Goal: Navigation & Orientation: Find specific page/section

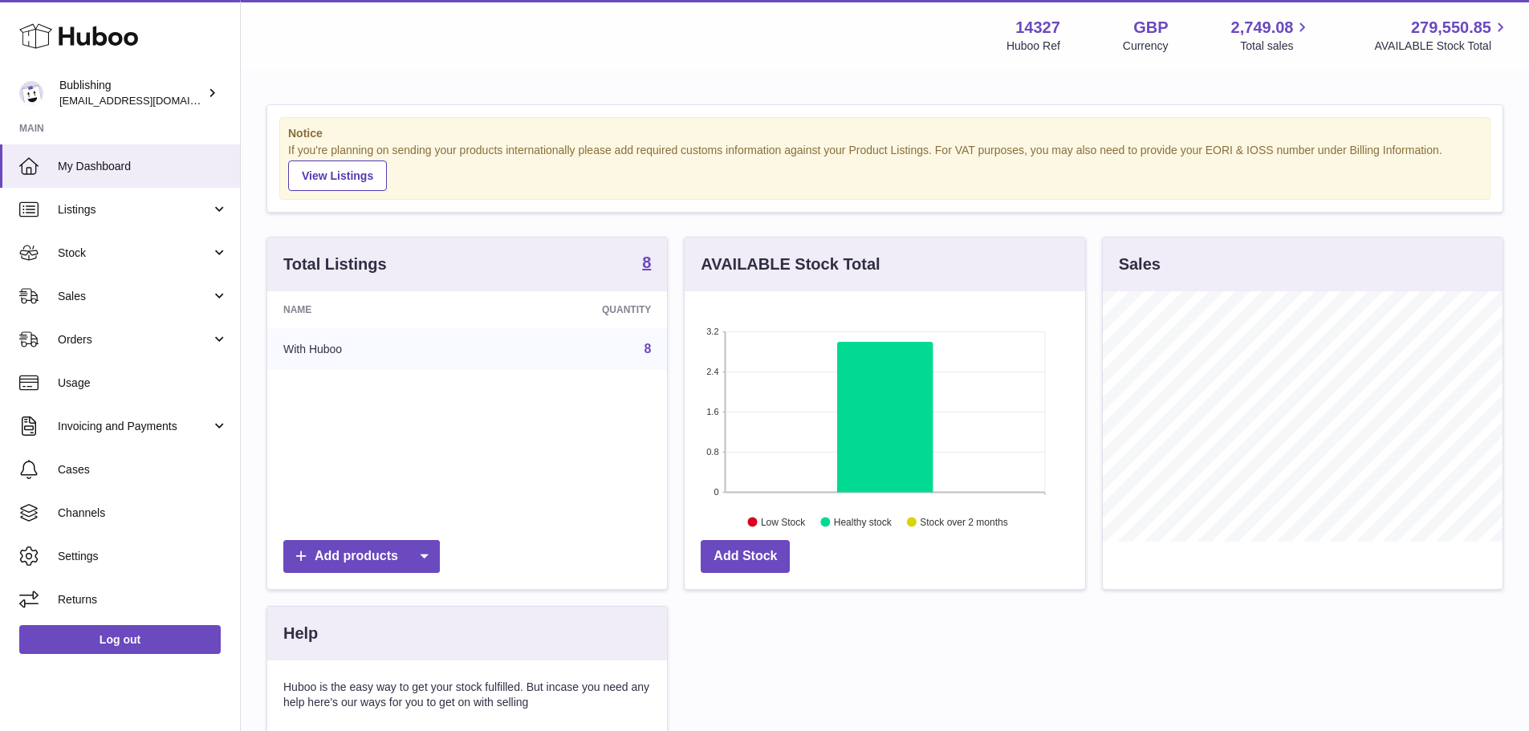
scroll to position [250, 401]
click at [116, 368] on link "Usage" at bounding box center [120, 382] width 240 height 43
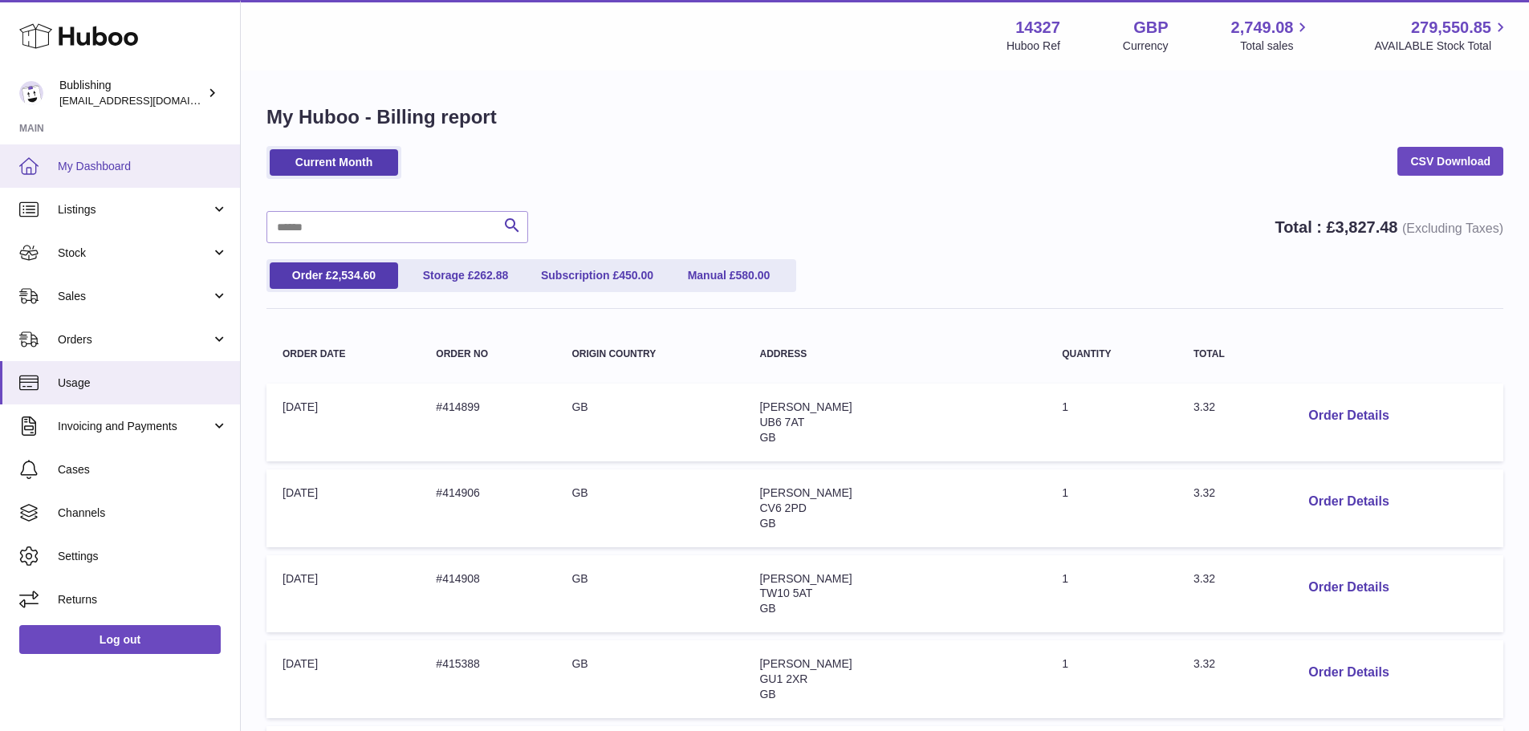
click at [108, 177] on link "My Dashboard" at bounding box center [120, 166] width 240 height 43
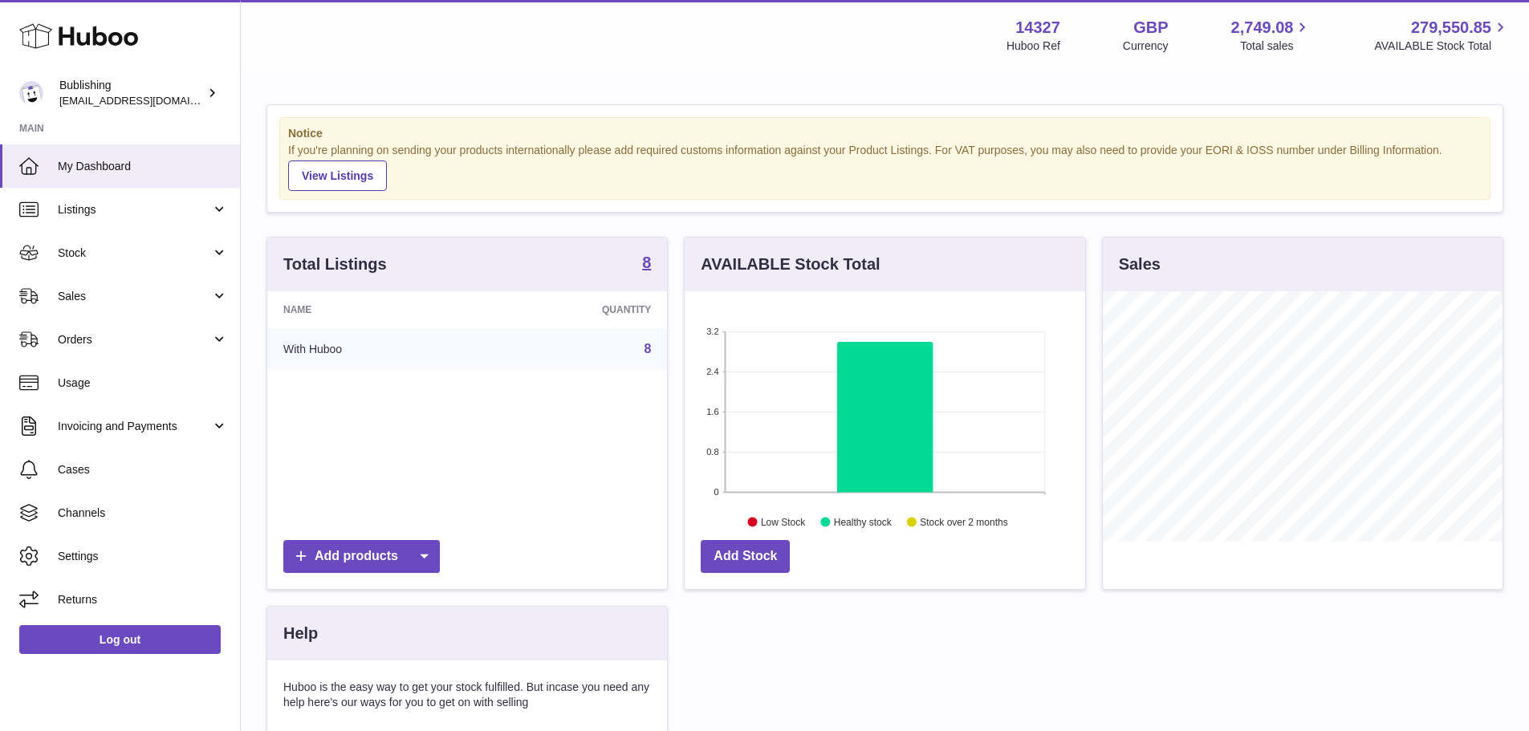
scroll to position [250, 401]
